Goal: Task Accomplishment & Management: Use online tool/utility

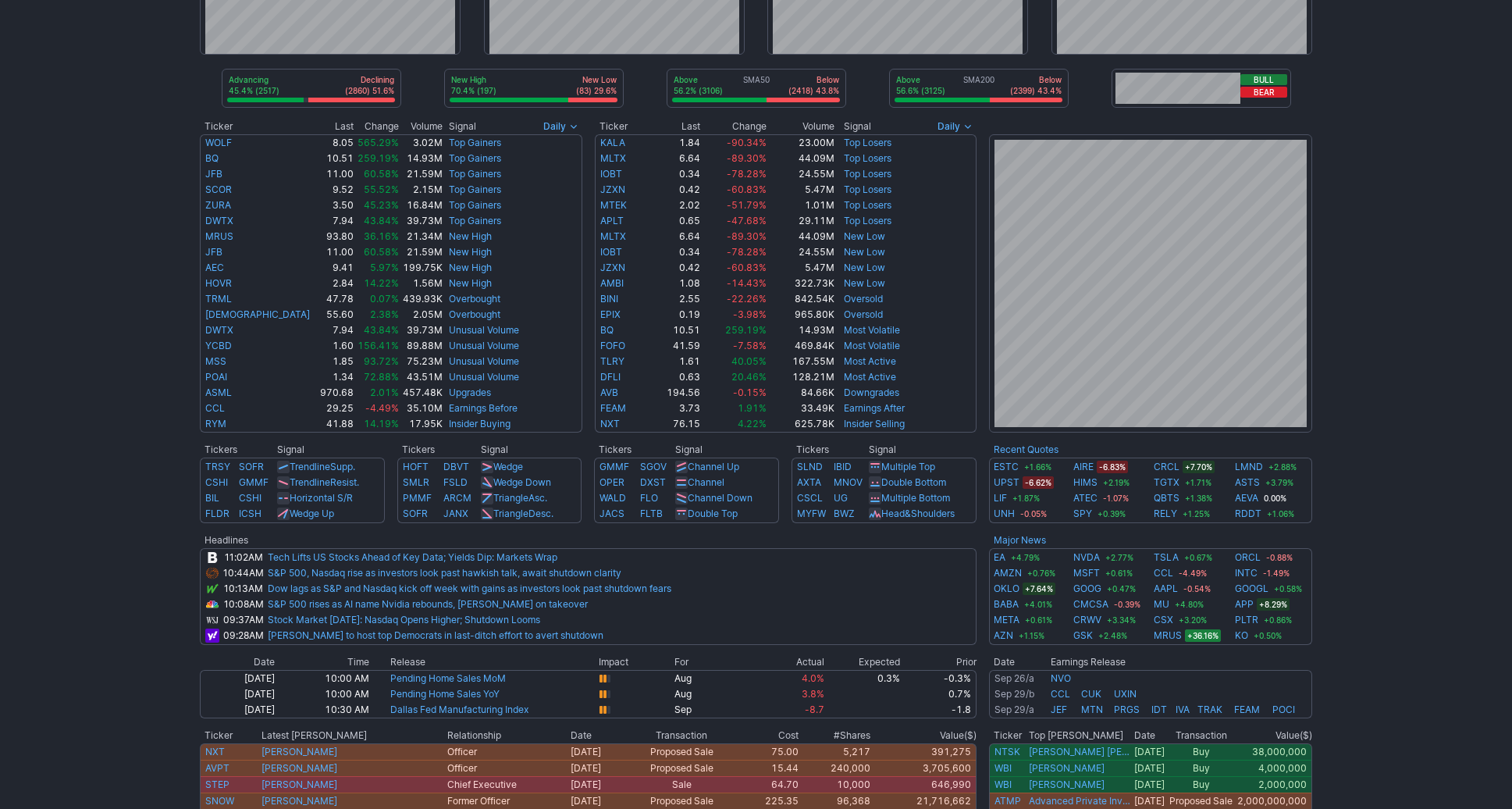
scroll to position [193, 0]
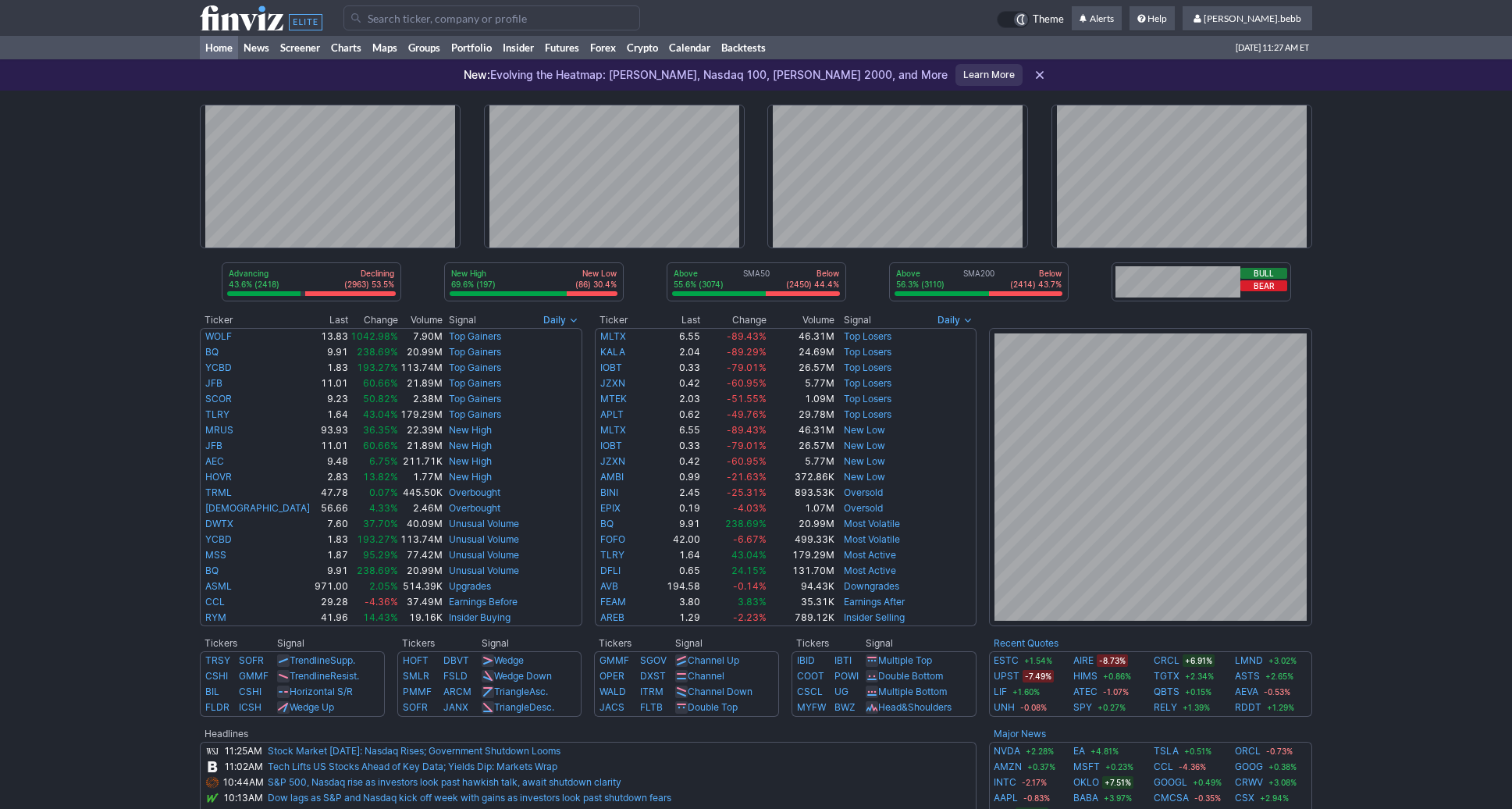
click at [228, 15] on icon at bounding box center [261, 18] width 123 height 25
